Goal: Task Accomplishment & Management: Manage account settings

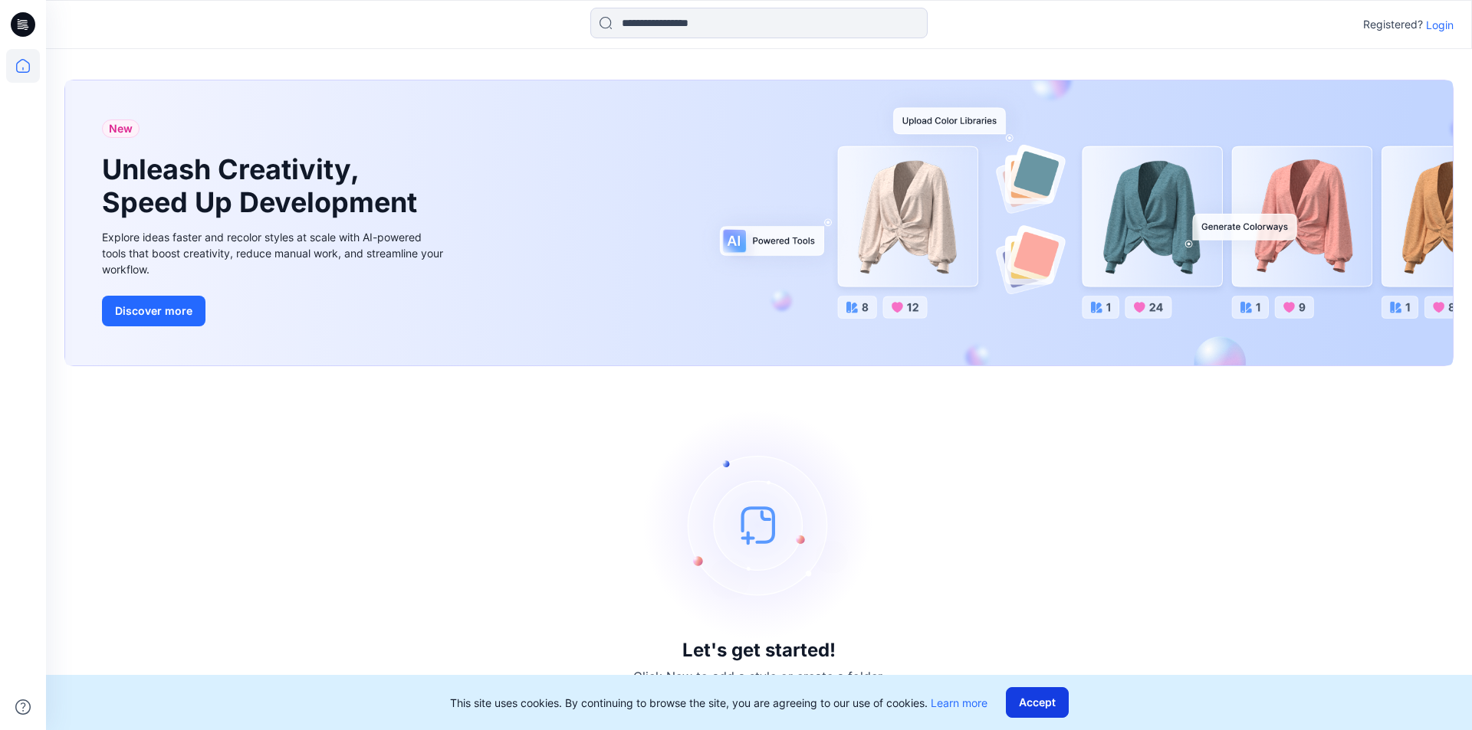
click at [1042, 710] on button "Accept" at bounding box center [1037, 703] width 63 height 31
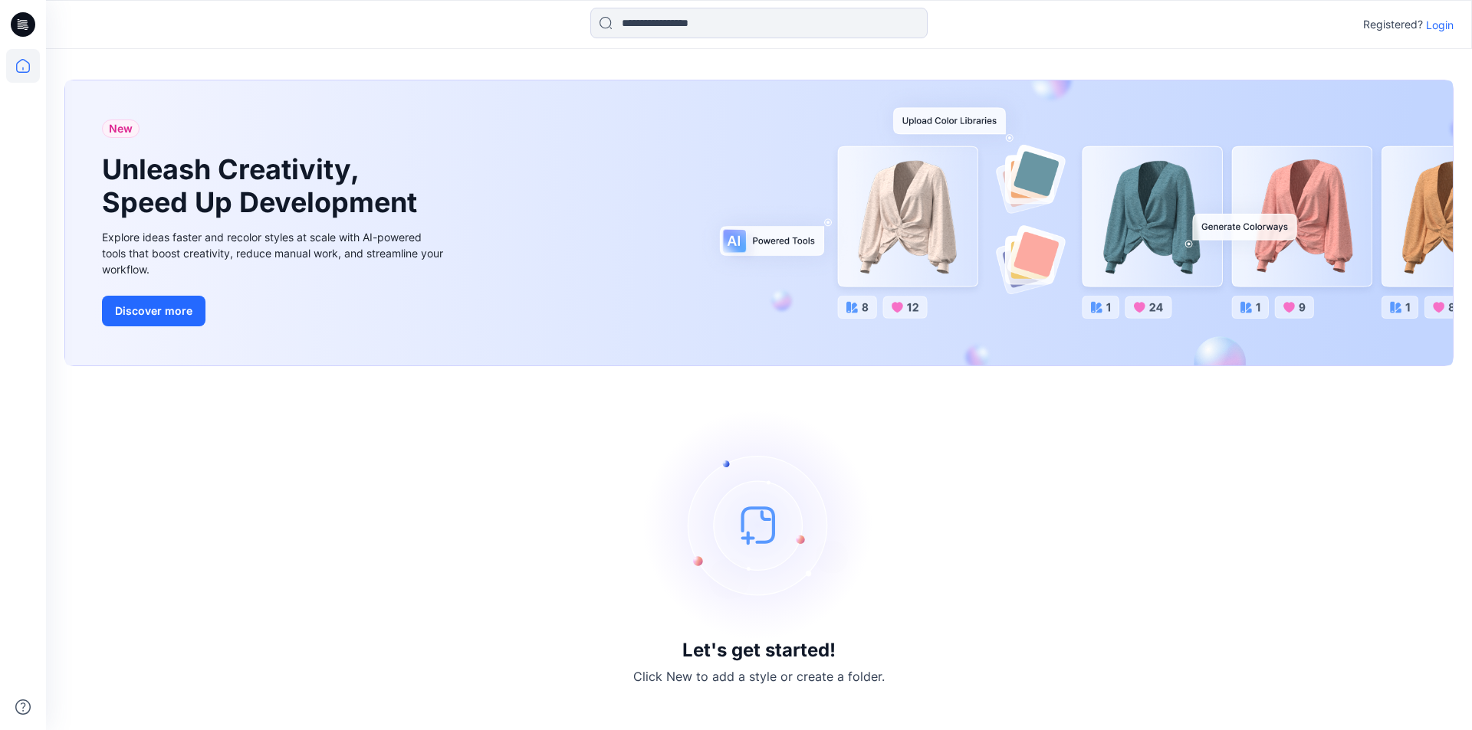
click at [757, 523] on img at bounding box center [759, 525] width 230 height 230
click at [740, 658] on h3 "Let's get started!" at bounding box center [758, 650] width 153 height 21
click at [990, 176] on div "New Unleash Creativity, Speed Up Development Explore ideas faster and recolor s…" at bounding box center [758, 222] width 1387 height 285
click at [968, 195] on div "New Unleash Creativity, Speed Up Development Explore ideas faster and recolor s…" at bounding box center [758, 222] width 1387 height 285
click at [1214, 235] on div "New Unleash Creativity, Speed Up Development Explore ideas faster and recolor s…" at bounding box center [758, 222] width 1387 height 285
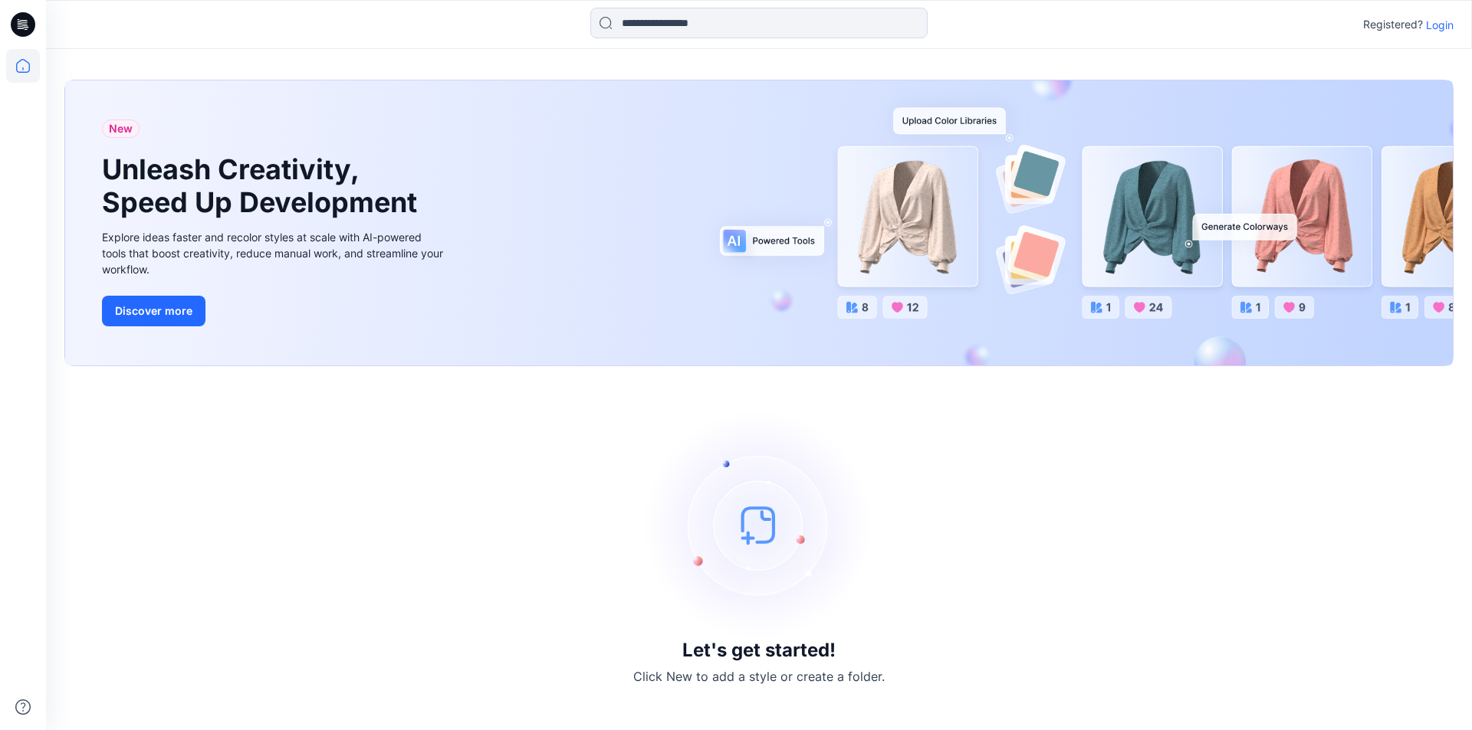
click at [1219, 226] on div "New Unleash Creativity, Speed Up Development Explore ideas faster and recolor s…" at bounding box center [758, 222] width 1387 height 285
click at [957, 117] on div "New Unleash Creativity, Speed Up Development Explore ideas faster and recolor s…" at bounding box center [758, 222] width 1387 height 285
click at [163, 312] on button "Discover more" at bounding box center [153, 311] width 103 height 31
click at [1440, 22] on p "Login" at bounding box center [1440, 25] width 28 height 16
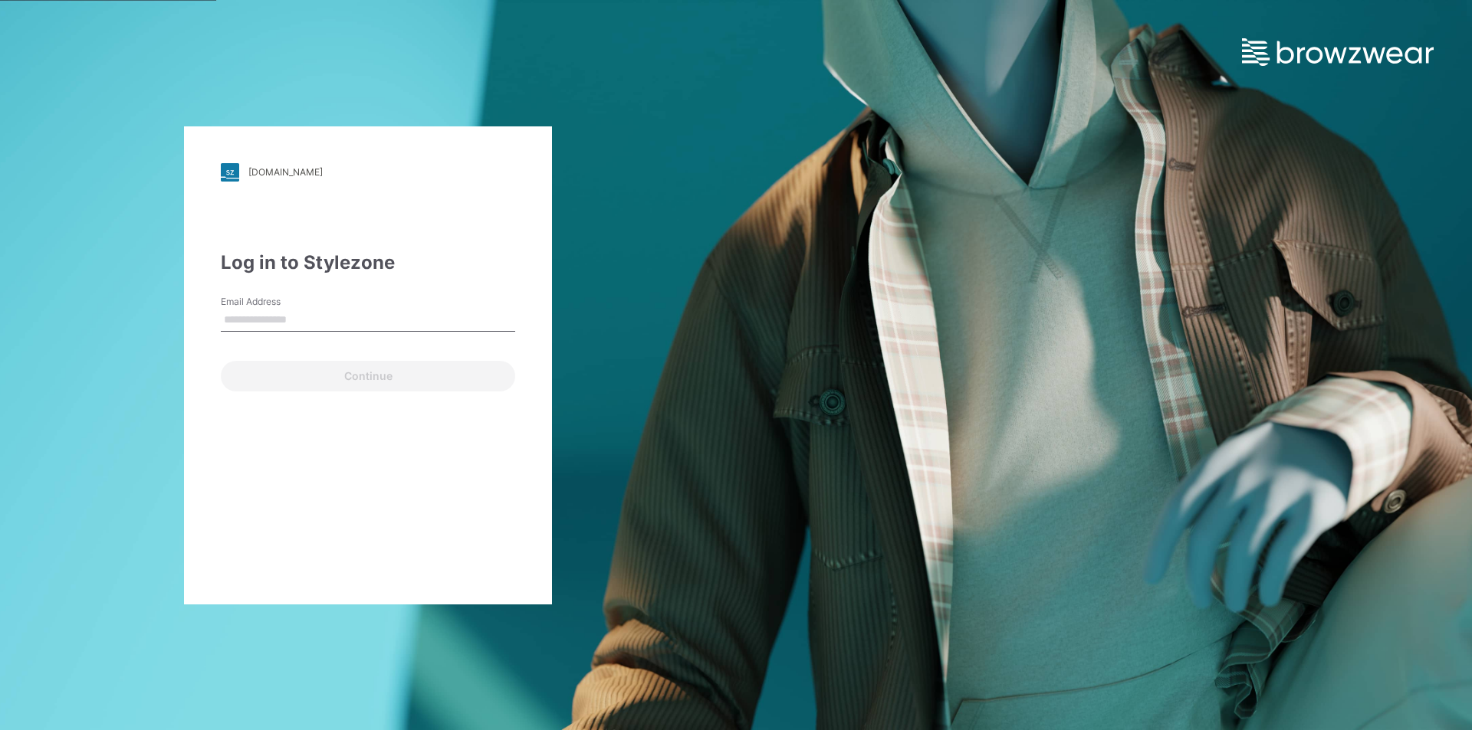
click at [257, 314] on input "Email Address" at bounding box center [368, 320] width 294 height 23
